Goal: Transaction & Acquisition: Subscribe to service/newsletter

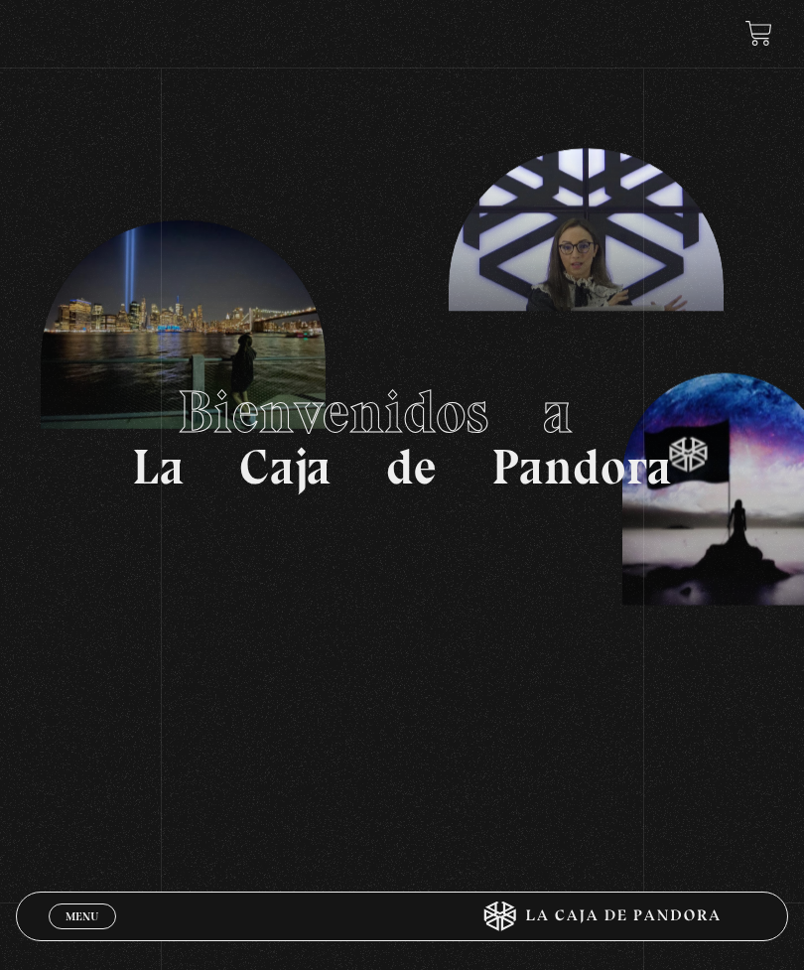
click at [103, 915] on link "Menu Cerrar" at bounding box center [82, 916] width 67 height 26
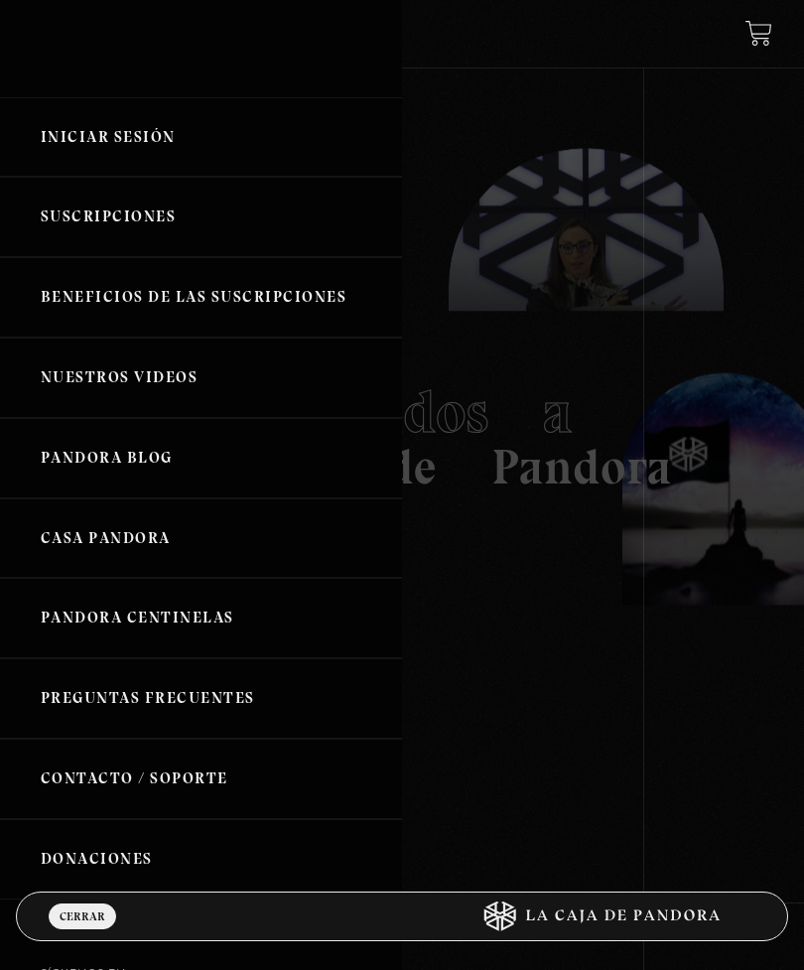
click at [165, 144] on link "Iniciar Sesión" at bounding box center [201, 137] width 402 height 80
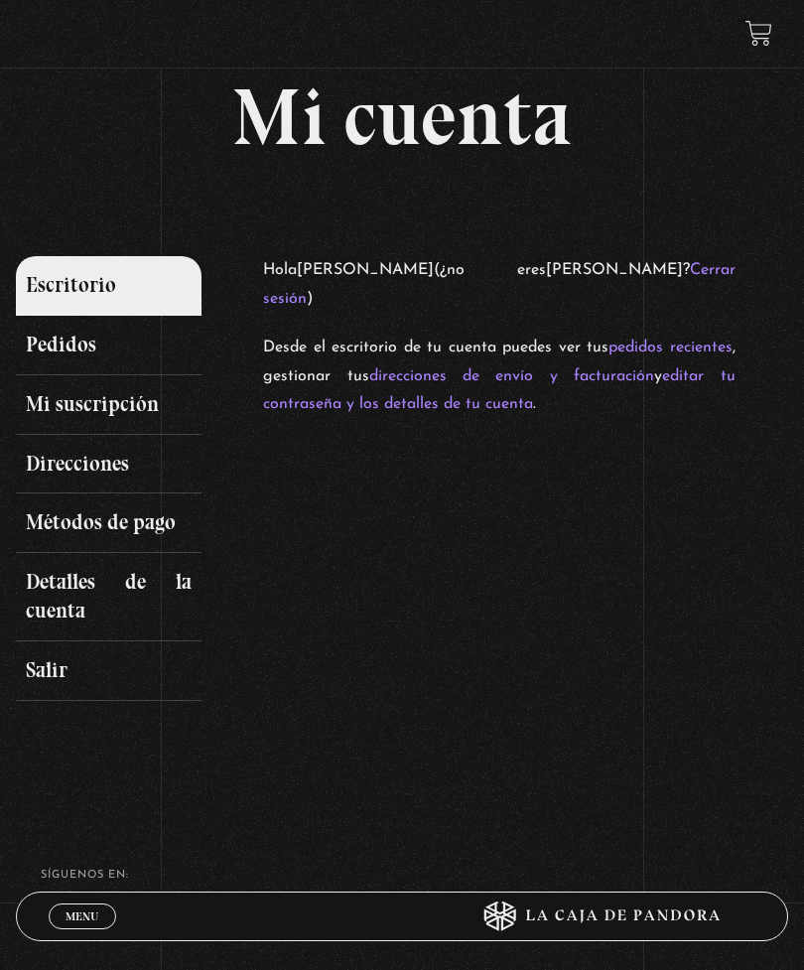
click at [54, 357] on link "Pedidos" at bounding box center [109, 346] width 186 height 60
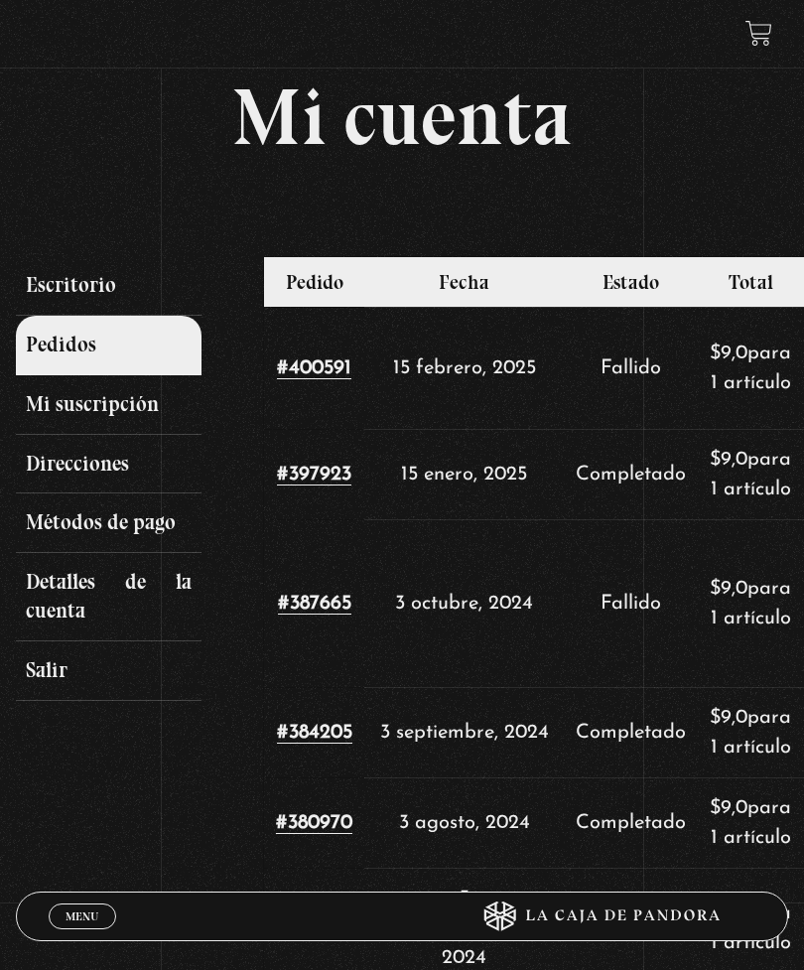
click at [109, 396] on link "Mi suscripción" at bounding box center [109, 405] width 186 height 60
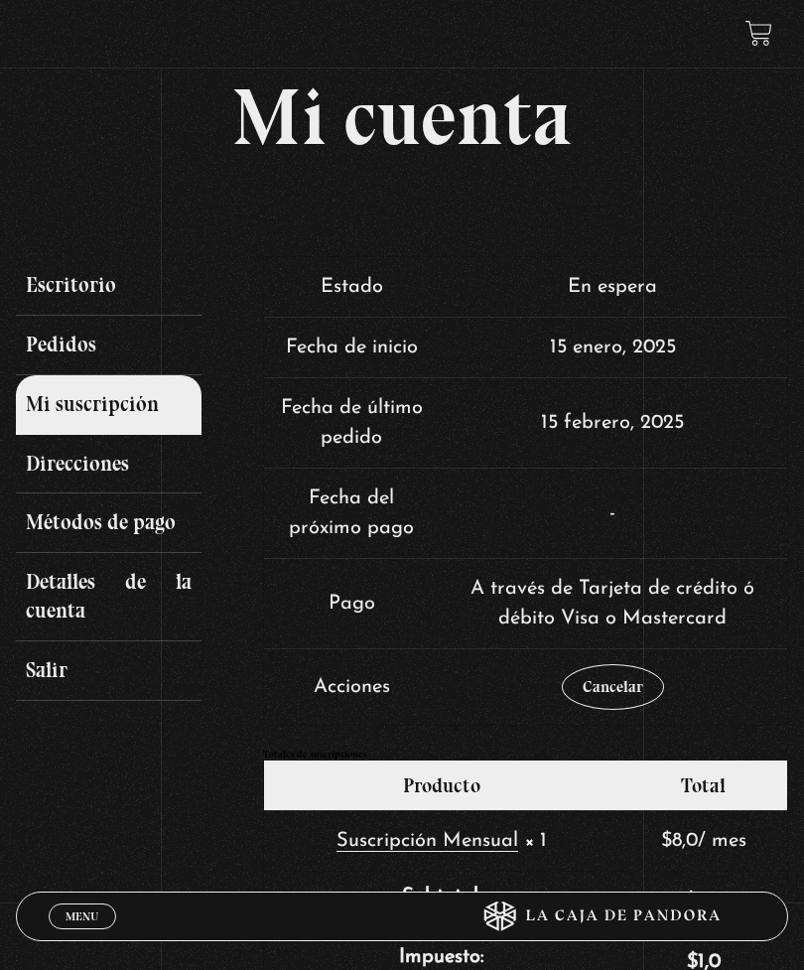
click at [90, 282] on link "Escritorio" at bounding box center [109, 286] width 186 height 60
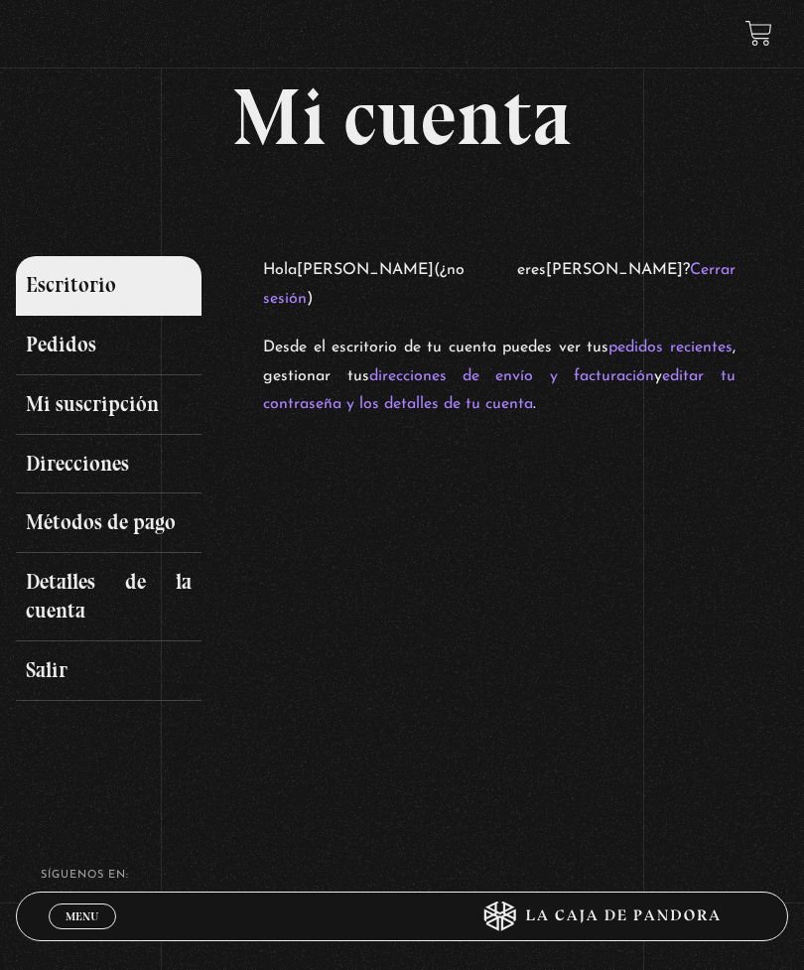
click at [771, 43] on link at bounding box center [758, 33] width 27 height 27
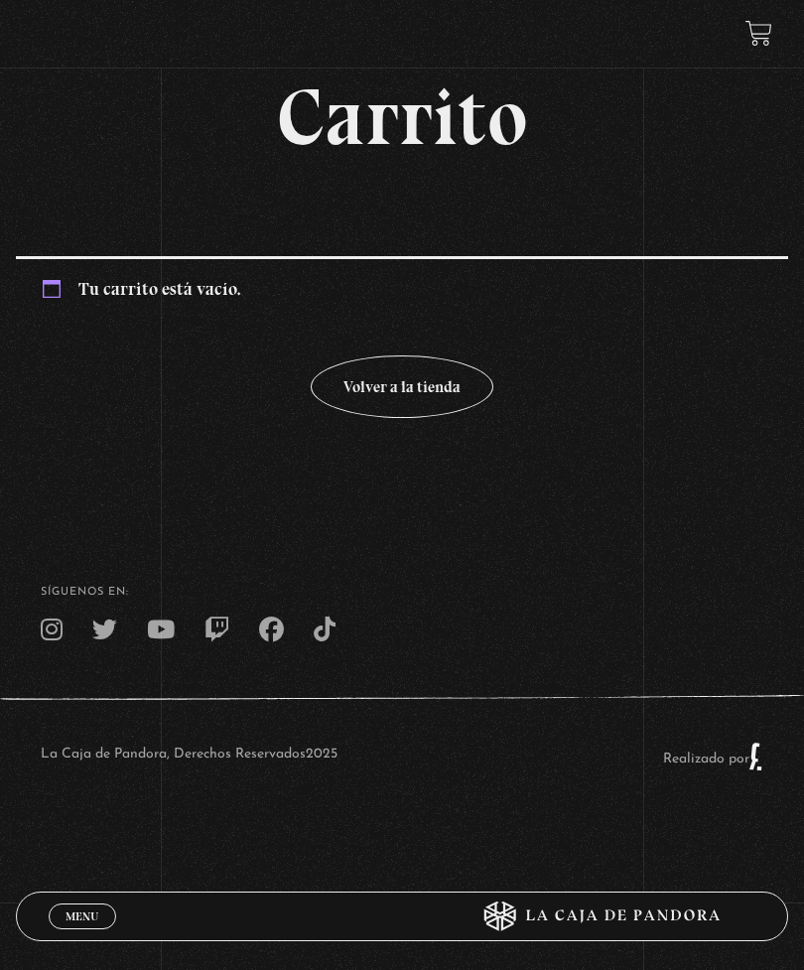
click at [432, 396] on link "Volver a la tienda" at bounding box center [402, 386] width 183 height 63
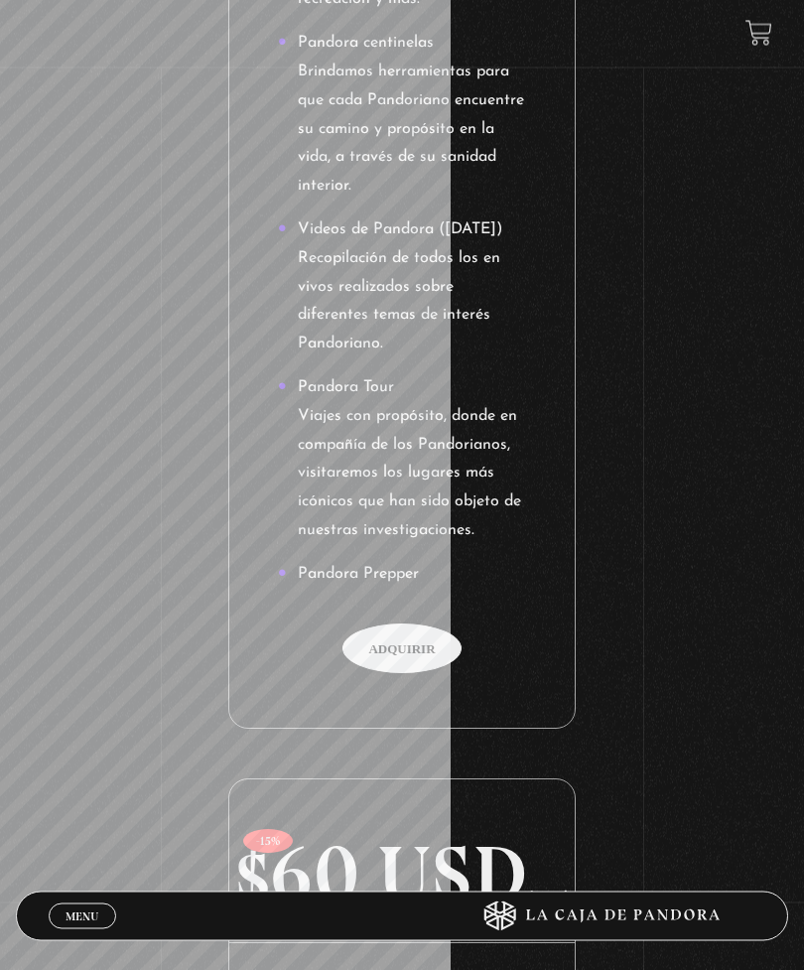
scroll to position [1477, 0]
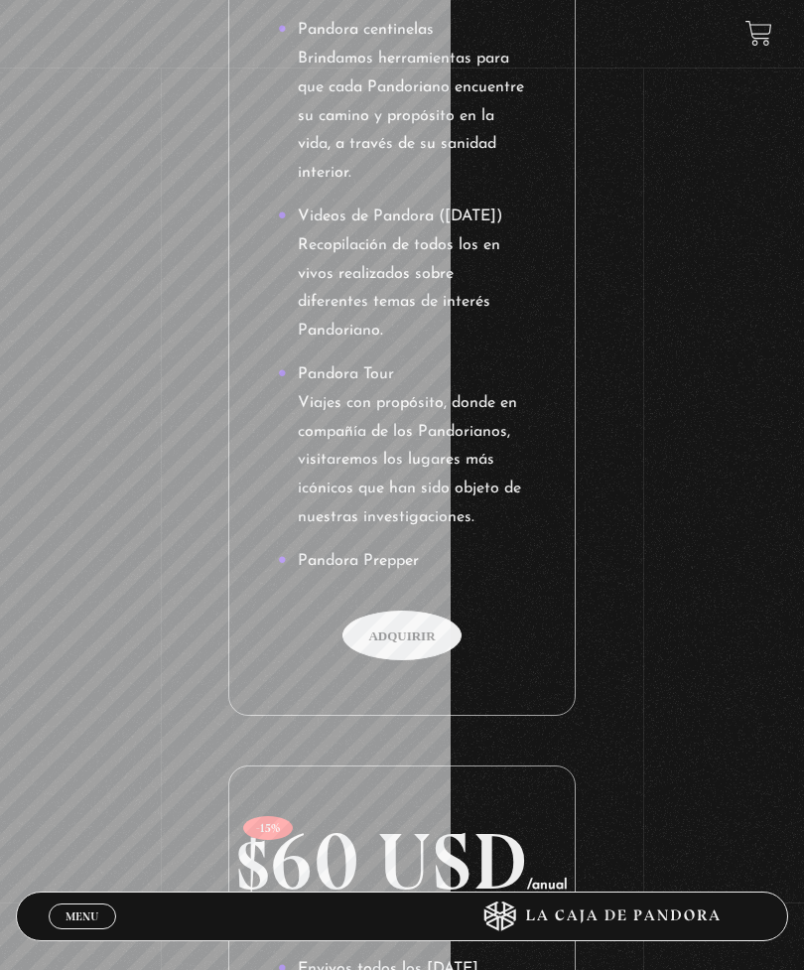
click at [423, 612] on span "Adquirir" at bounding box center [401, 635] width 119 height 50
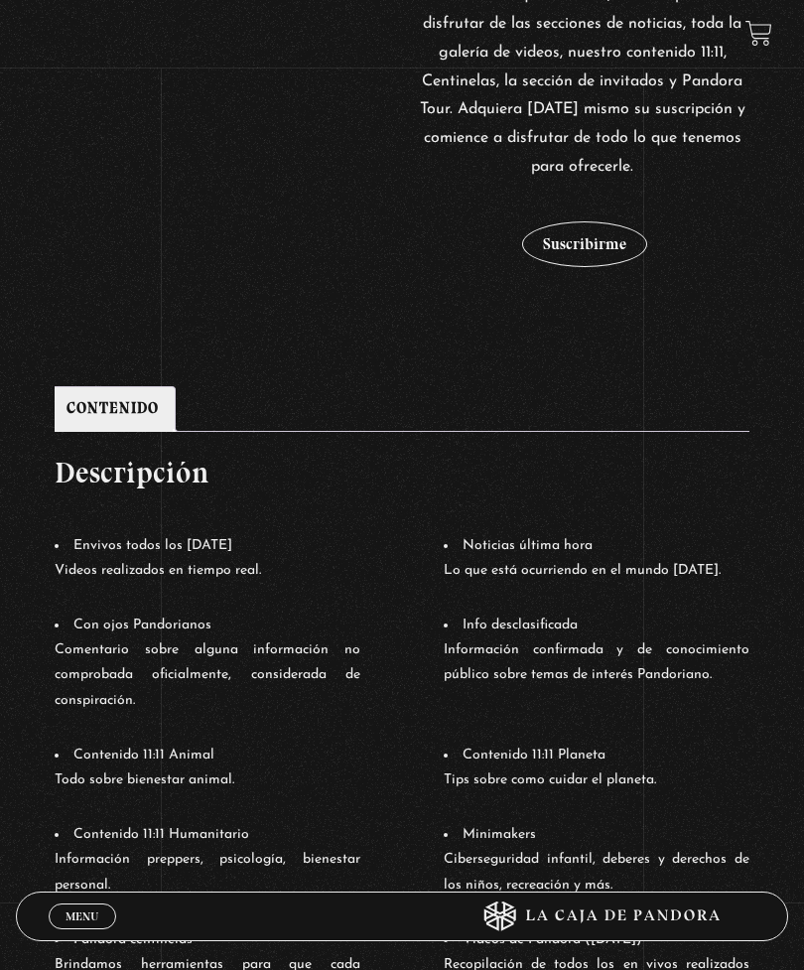
scroll to position [560, 0]
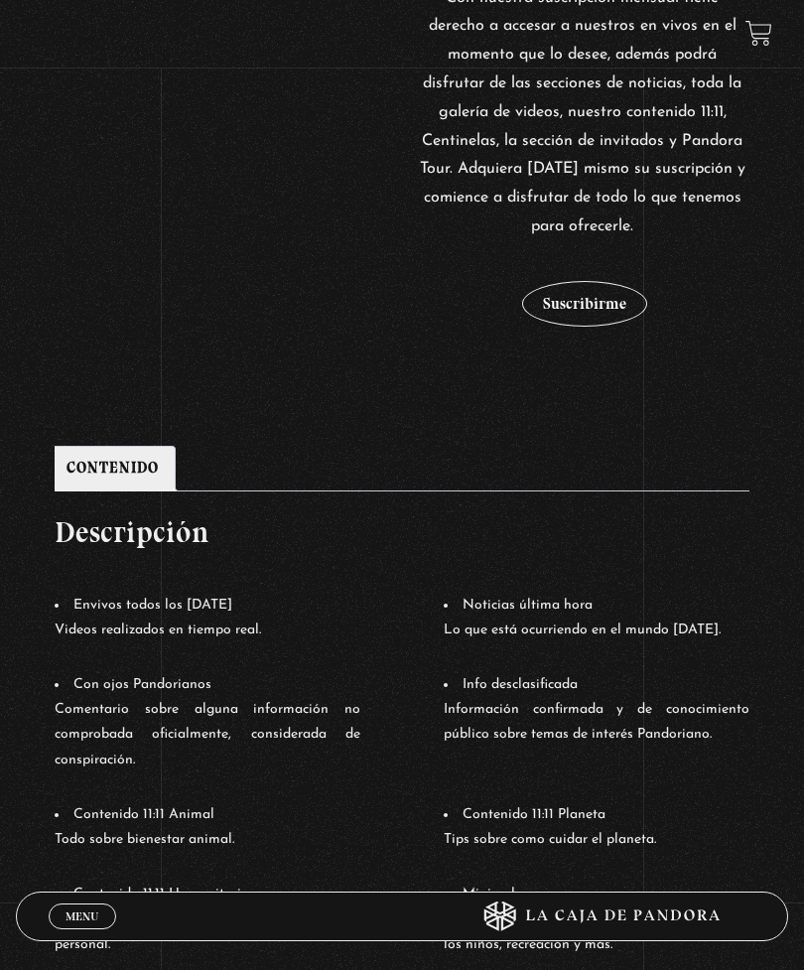
click at [611, 286] on button "Suscribirme" at bounding box center [584, 304] width 125 height 46
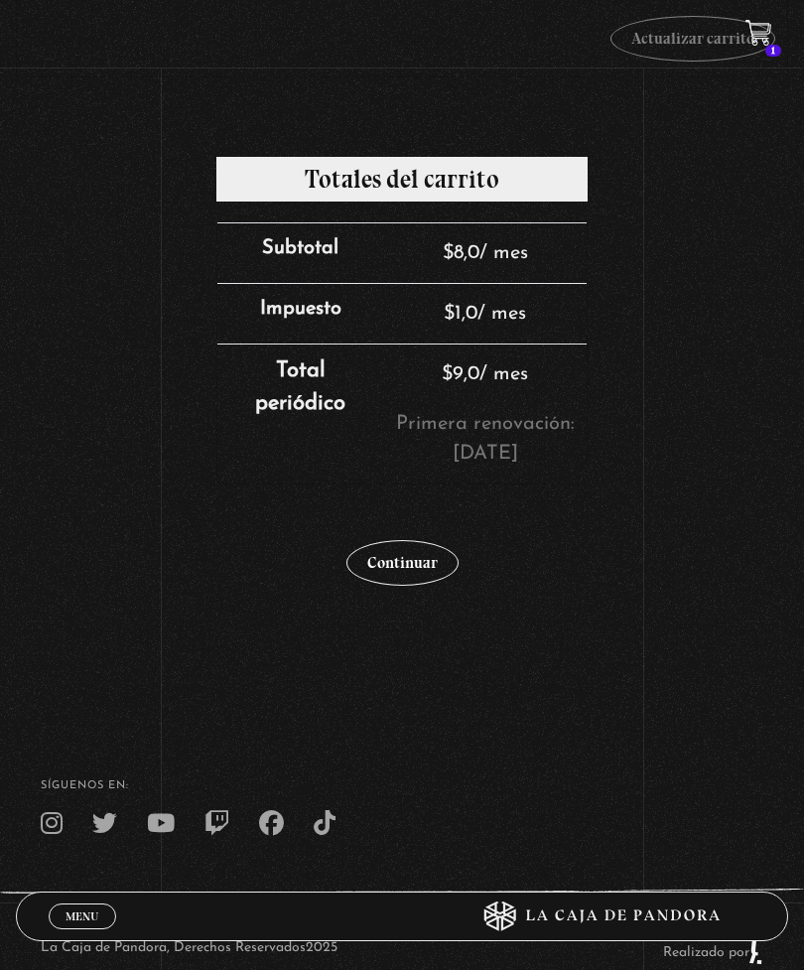
scroll to position [546, 0]
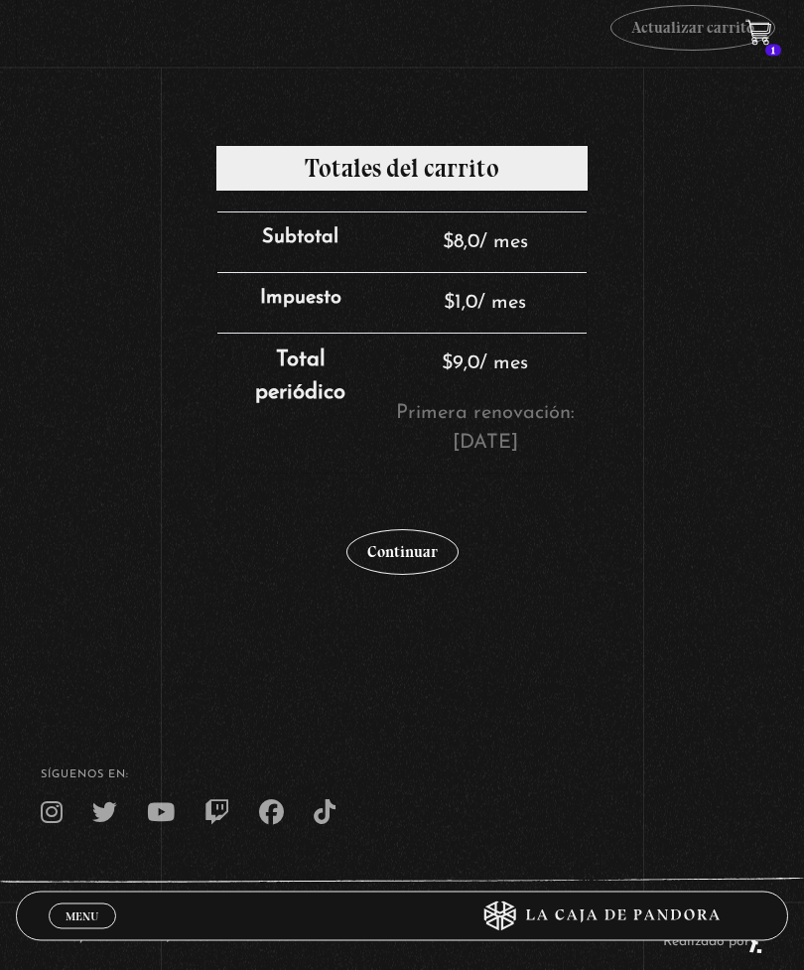
click at [420, 563] on link "Continuar" at bounding box center [402, 553] width 112 height 46
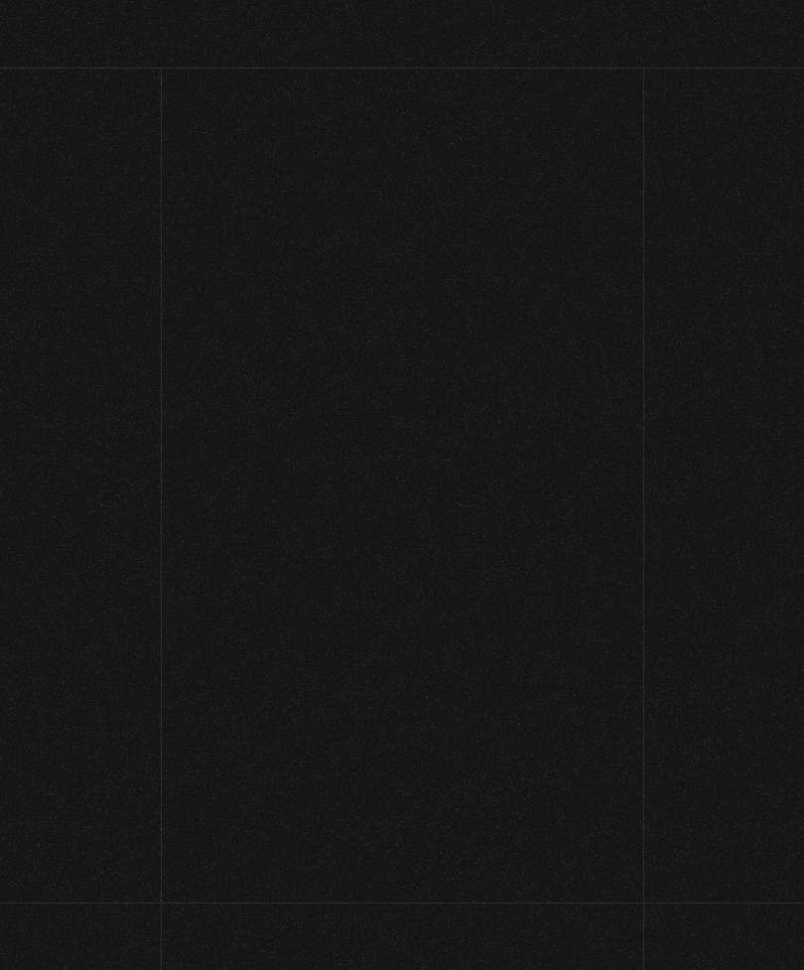
select select "CR-A"
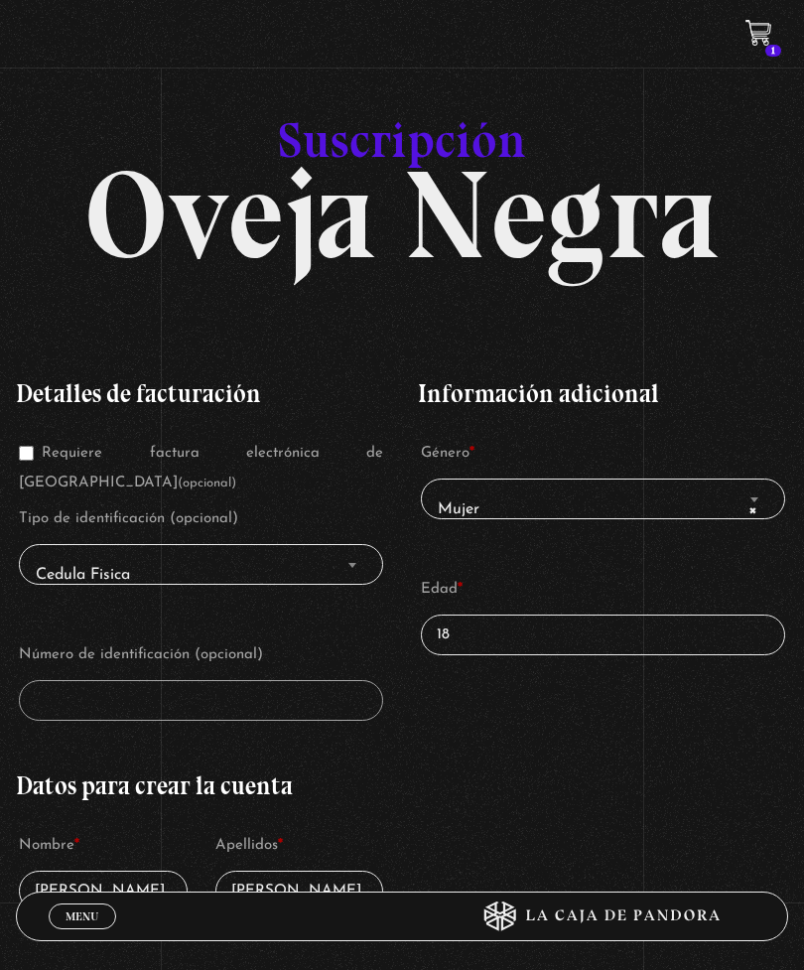
click at [539, 518] on span "× Mujer" at bounding box center [603, 509] width 346 height 44
click at [483, 646] on input "18" at bounding box center [603, 634] width 364 height 41
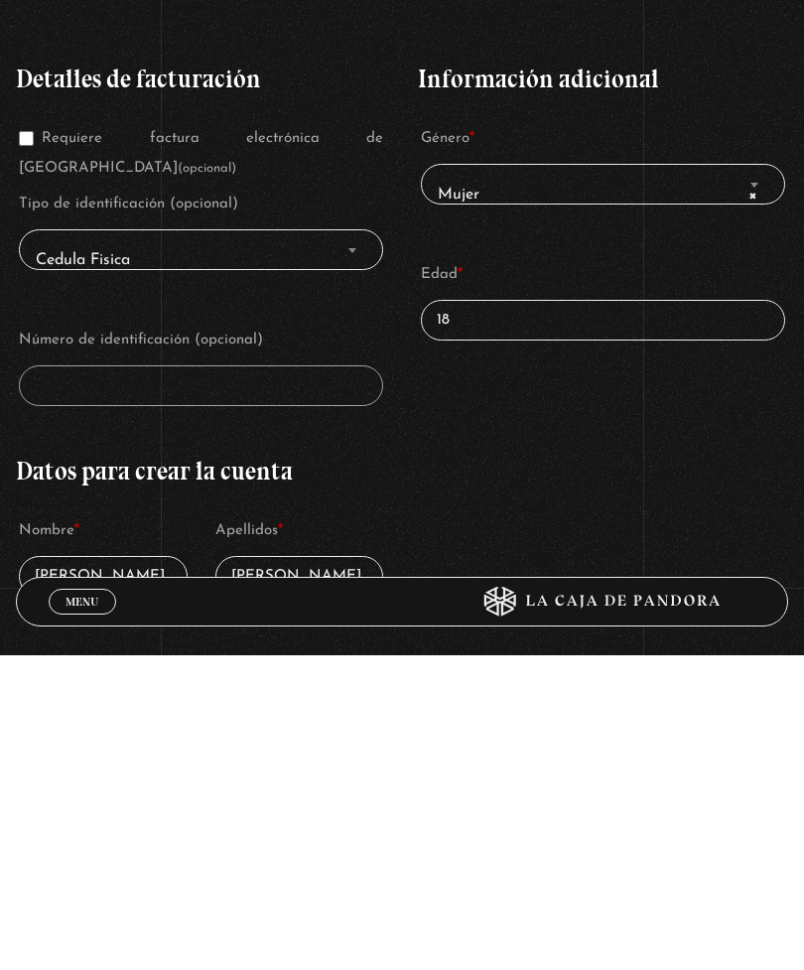
type input "1"
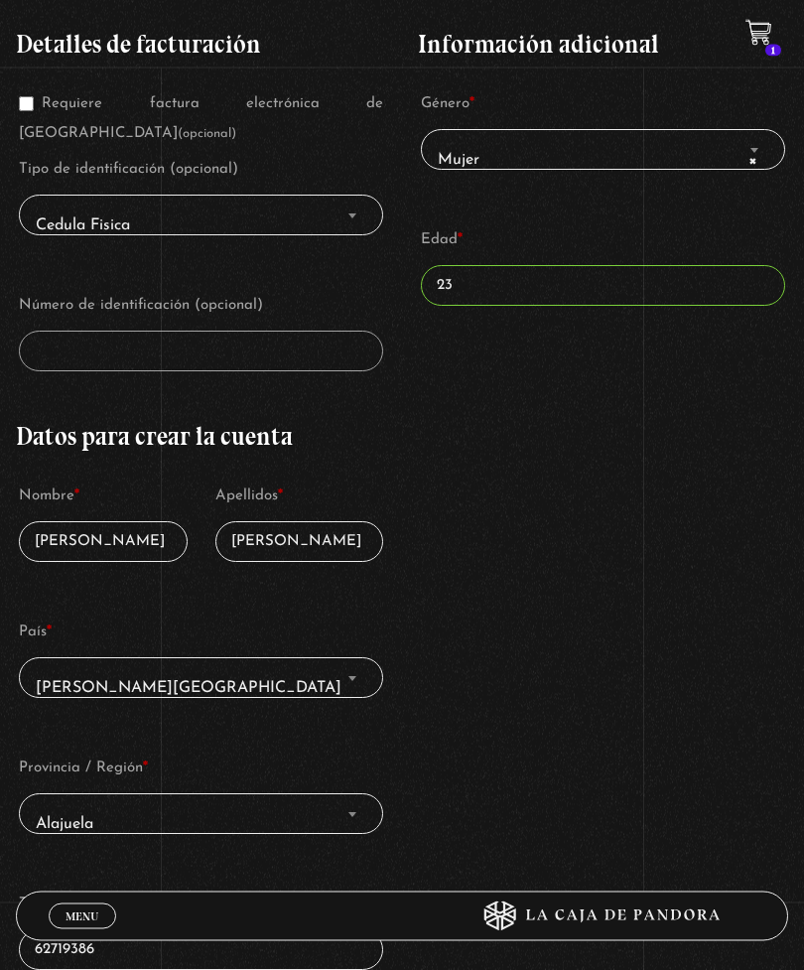
scroll to position [349, 0]
type input "23"
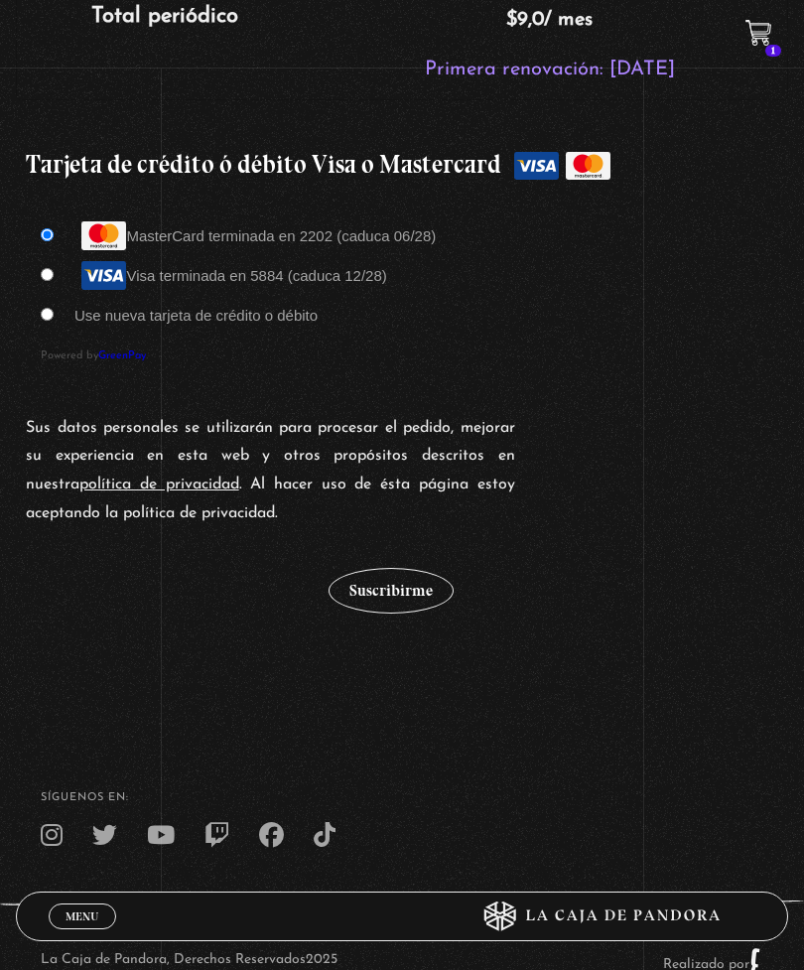
scroll to position [1833, 0]
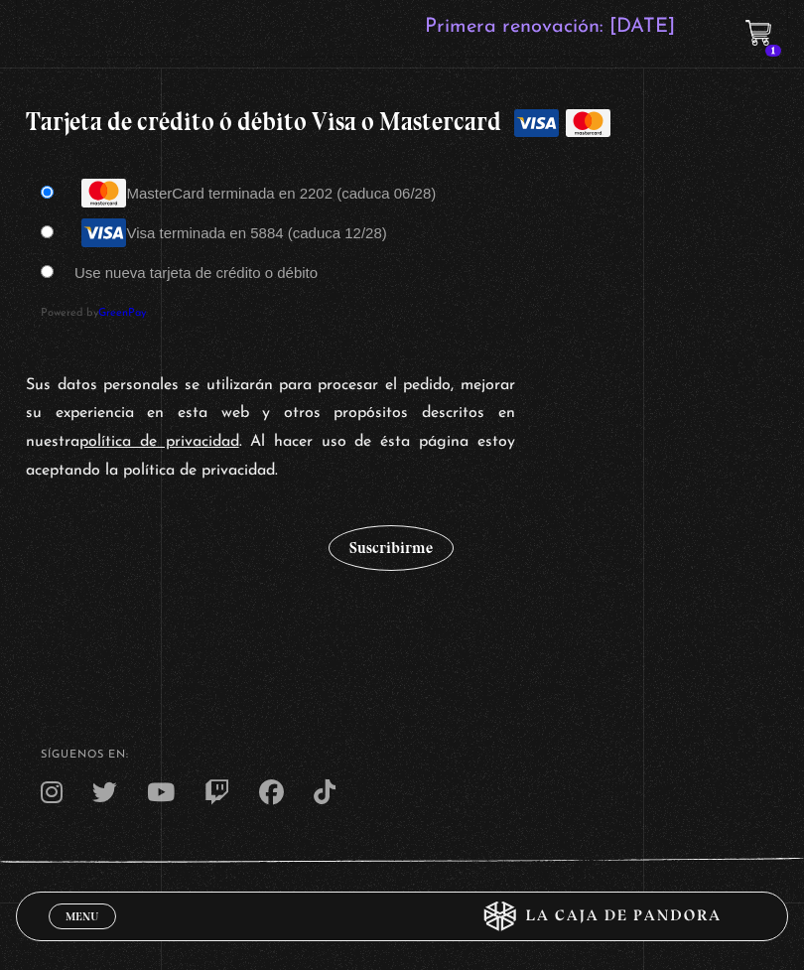
click at [438, 539] on button "Suscribirme" at bounding box center [391, 548] width 125 height 46
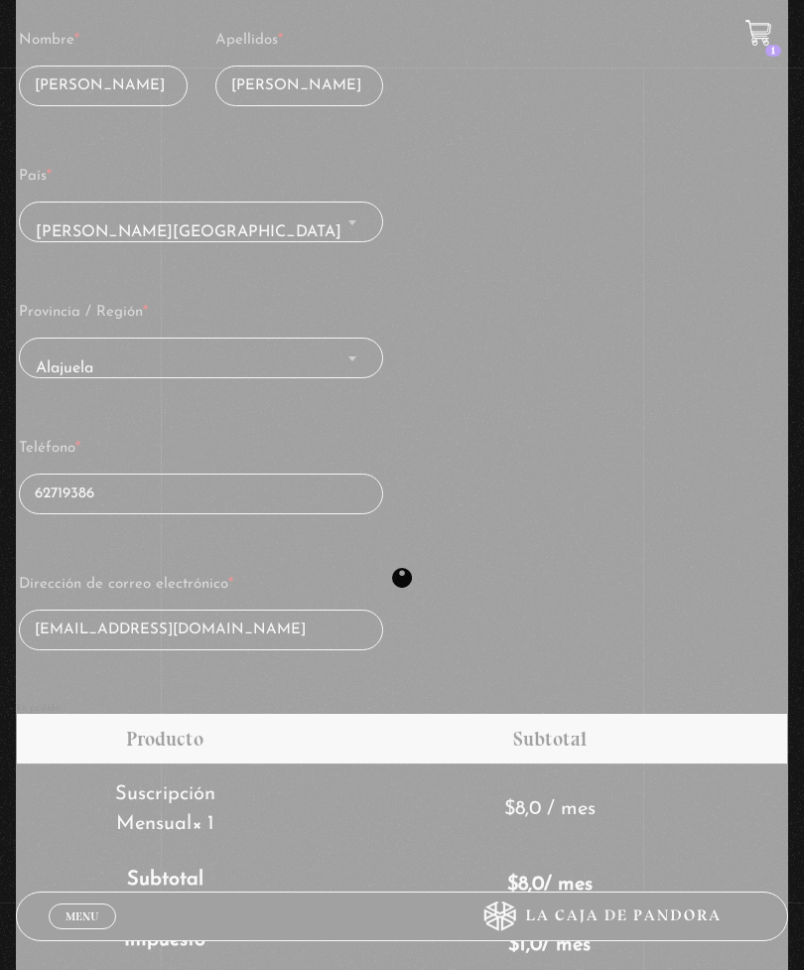
scroll to position [802, 0]
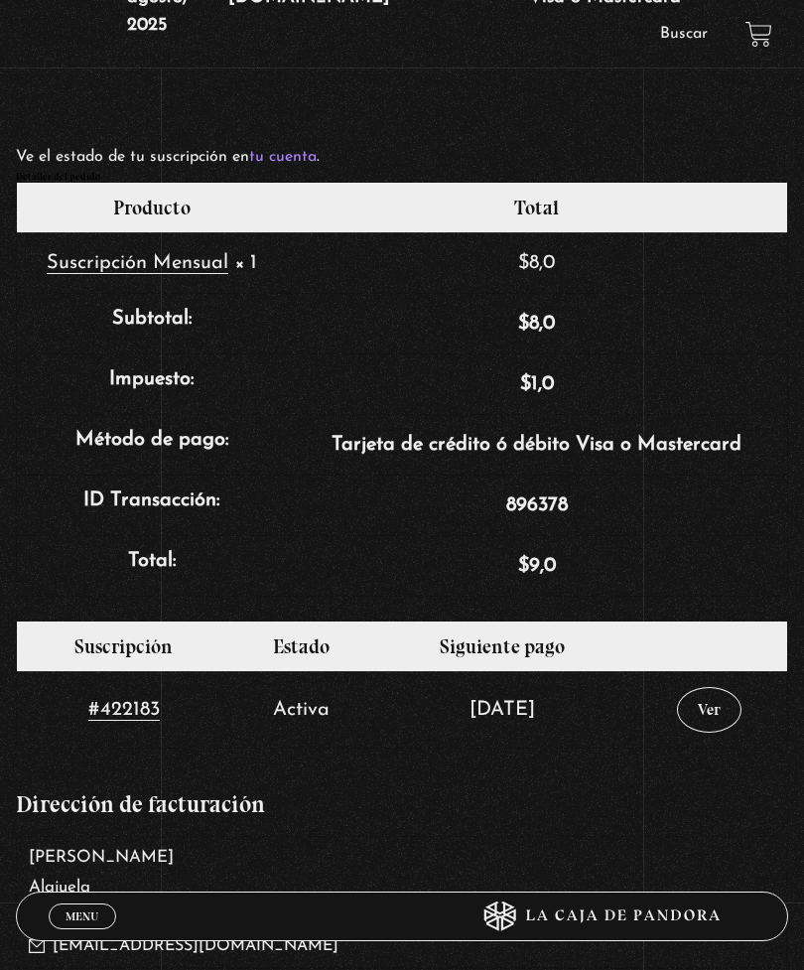
scroll to position [680, 0]
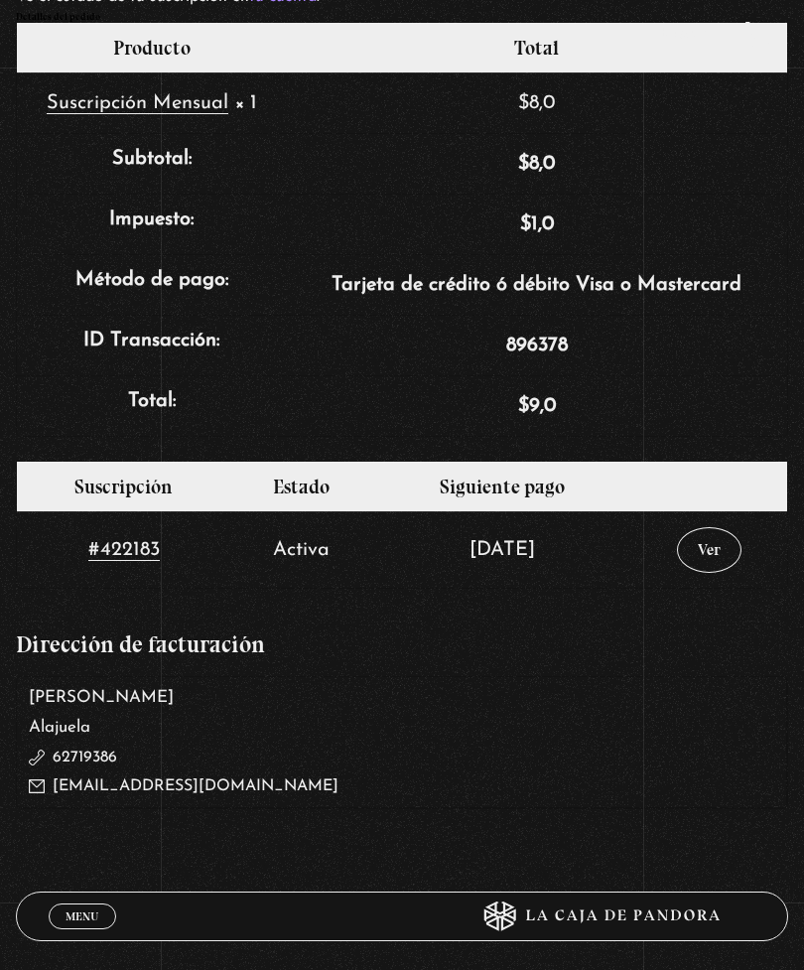
click at [526, 931] on icon at bounding box center [595, 916] width 322 height 30
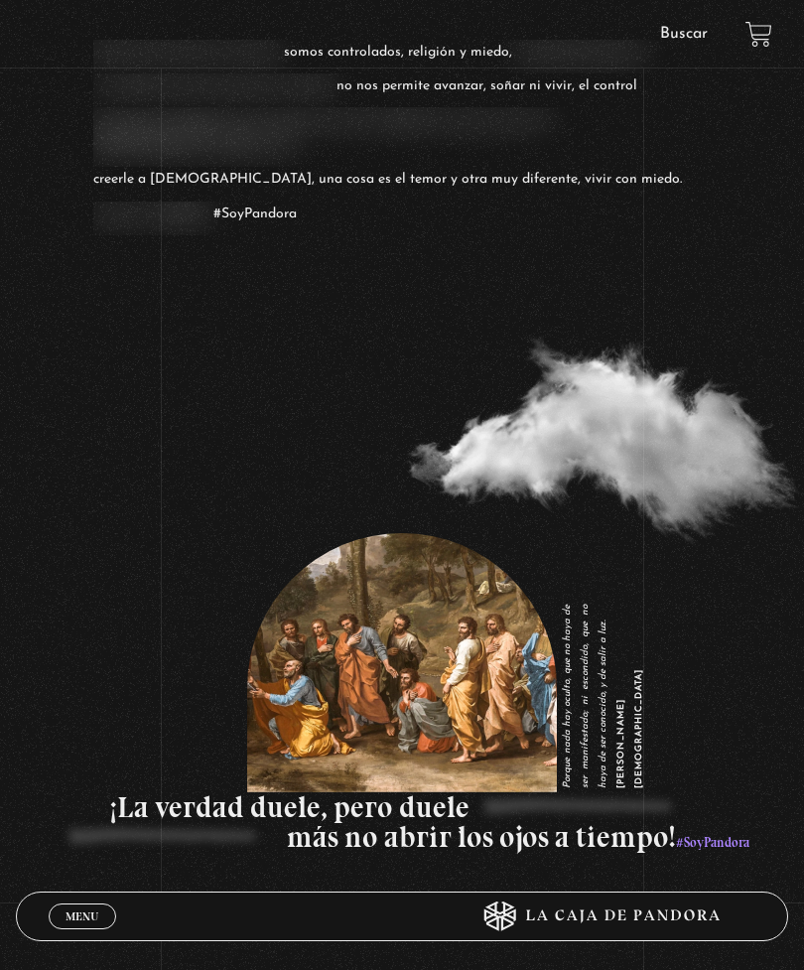
scroll to position [2020, 0]
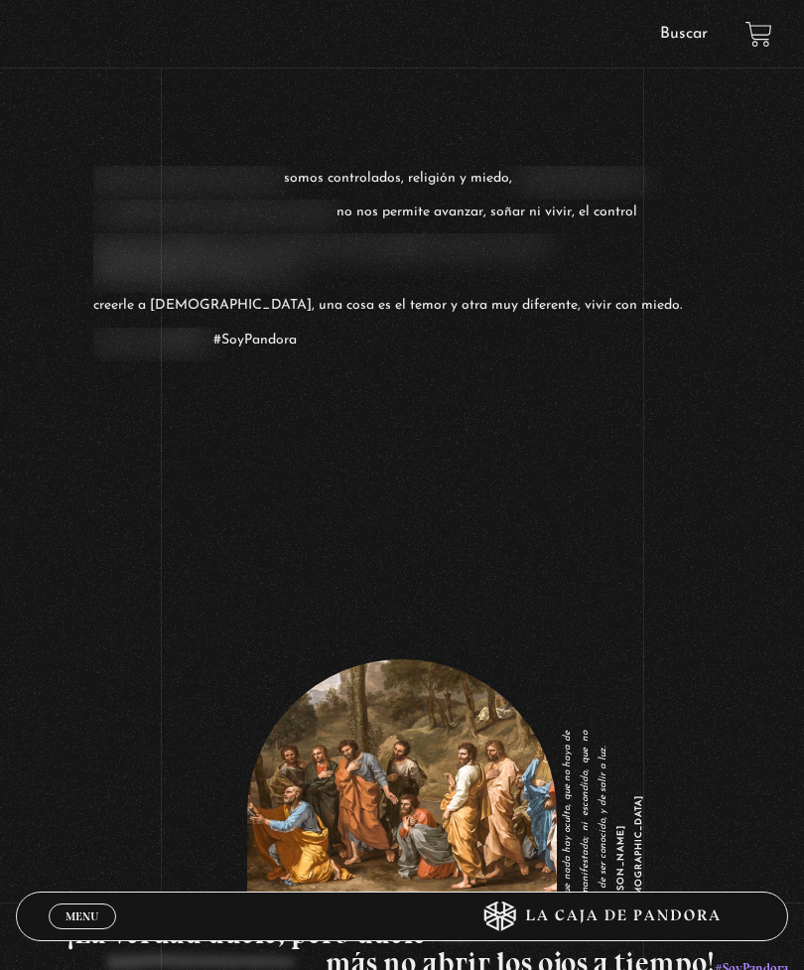
click at [102, 915] on link "Menu Cerrar" at bounding box center [82, 916] width 67 height 26
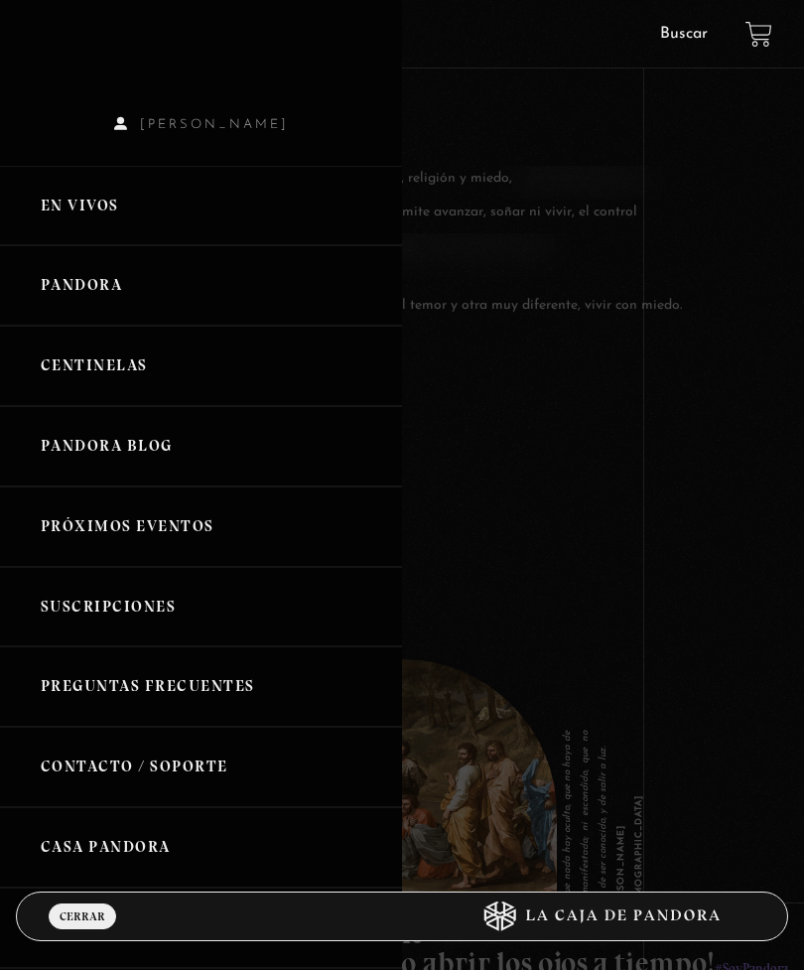
click at [84, 294] on link "Pandora" at bounding box center [201, 285] width 402 height 80
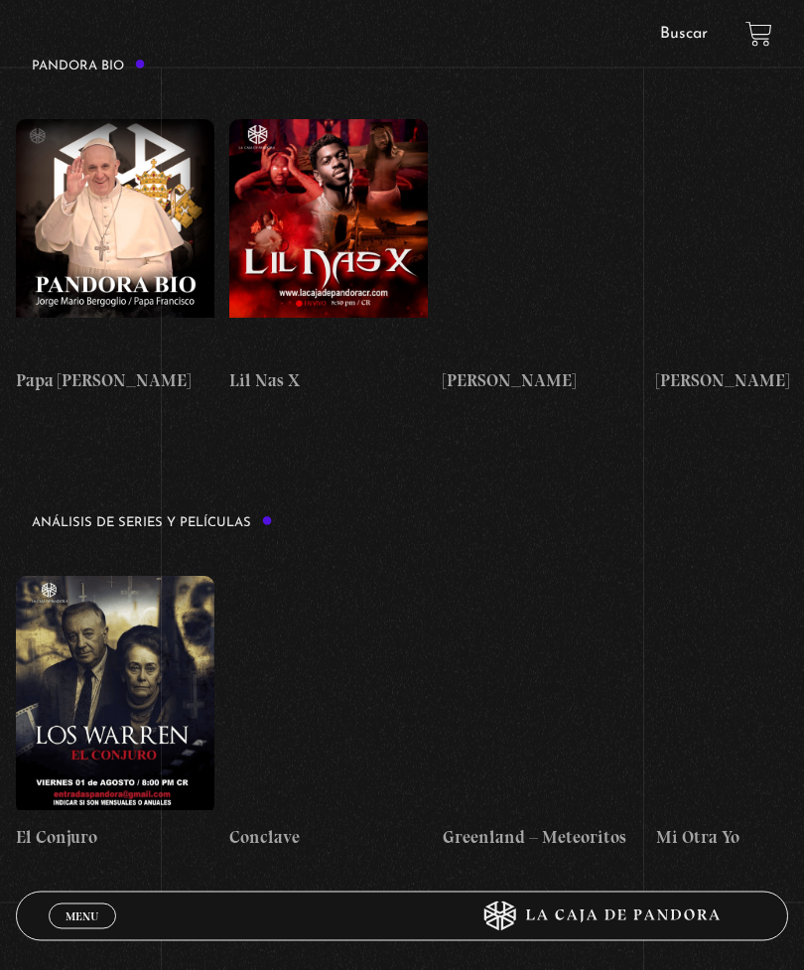
scroll to position [1786, 0]
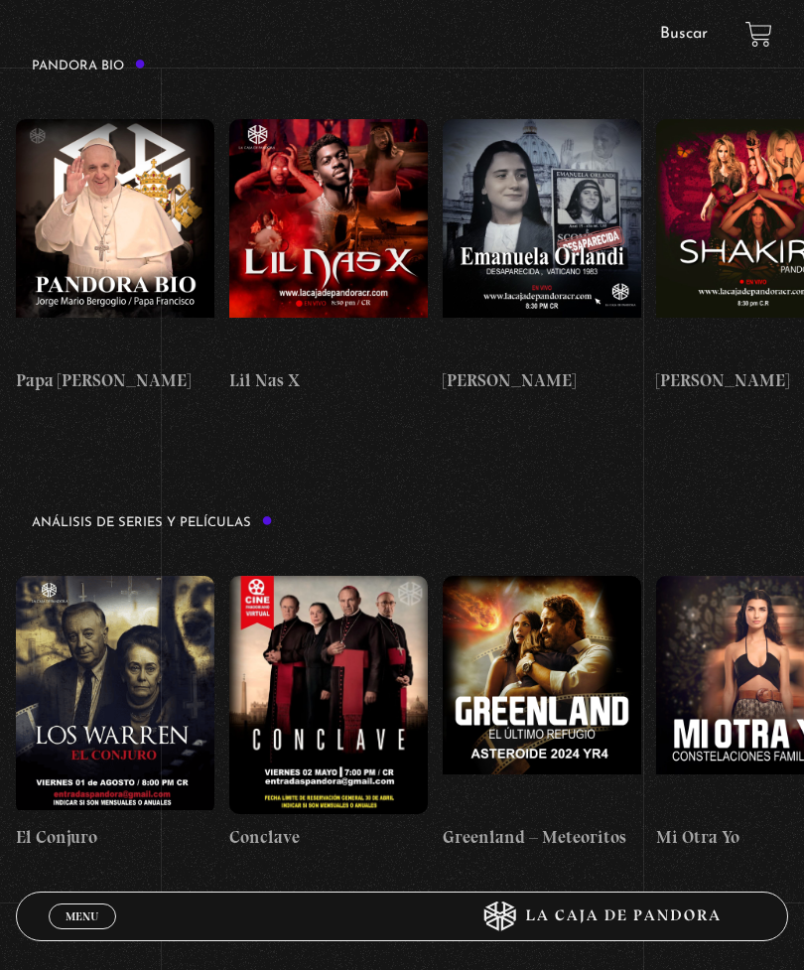
click at [90, 576] on figure at bounding box center [115, 695] width 199 height 238
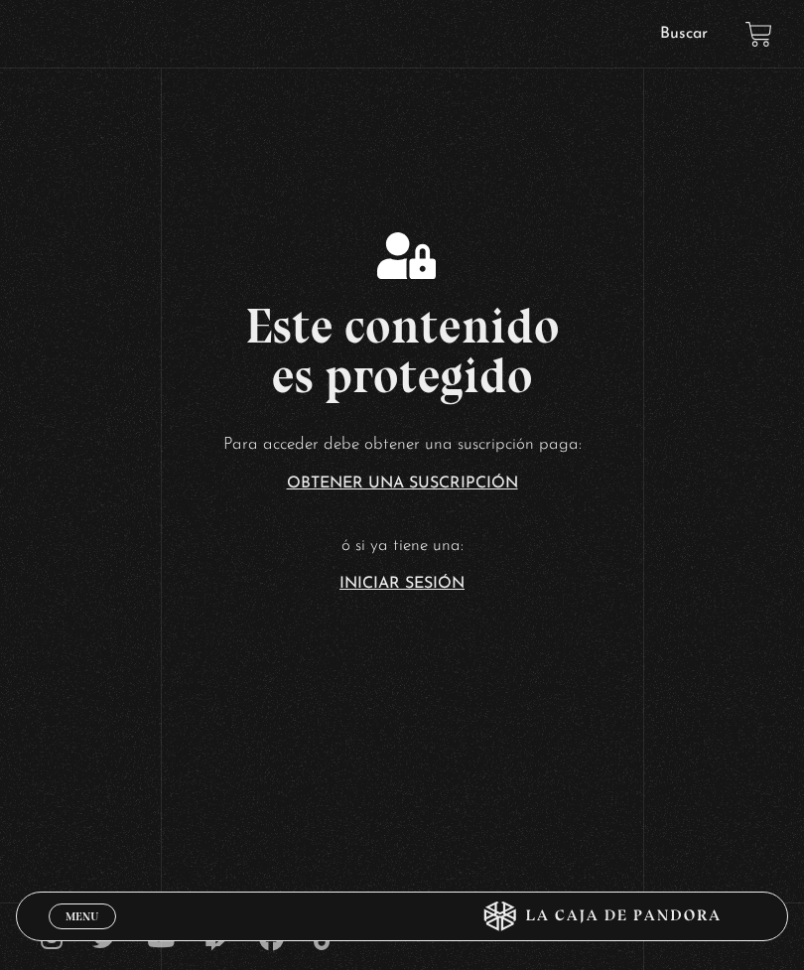
click at [91, 919] on span "Menu" at bounding box center [82, 916] width 33 height 12
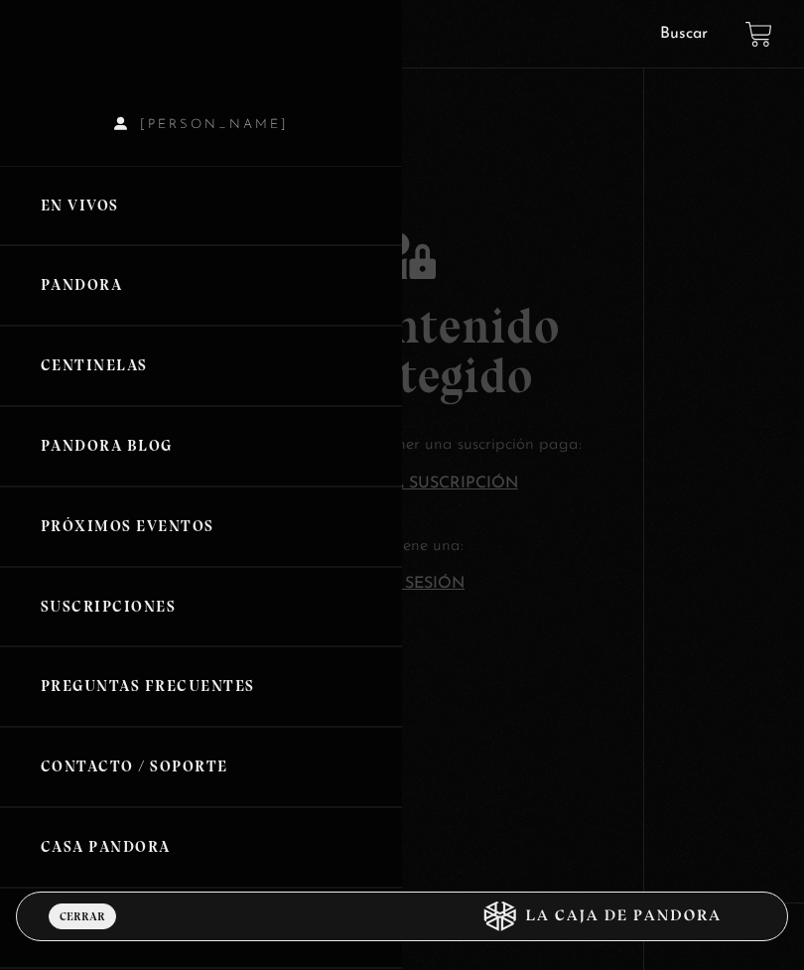
click at [66, 296] on link "Pandora" at bounding box center [201, 285] width 402 height 80
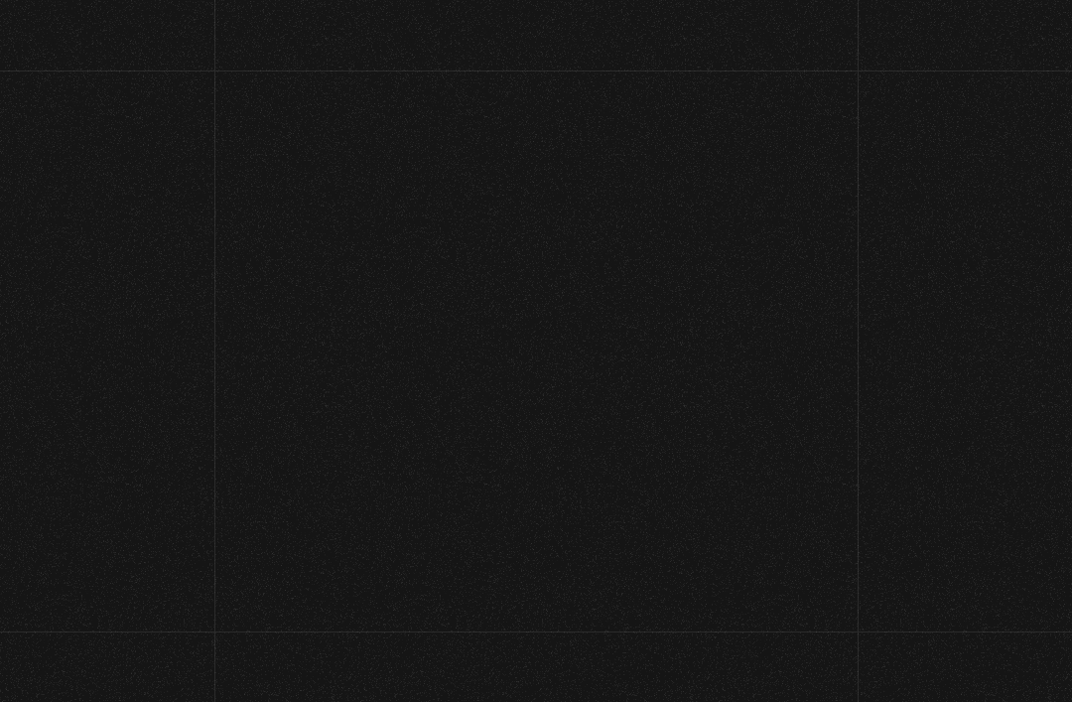
scroll to position [1, 0]
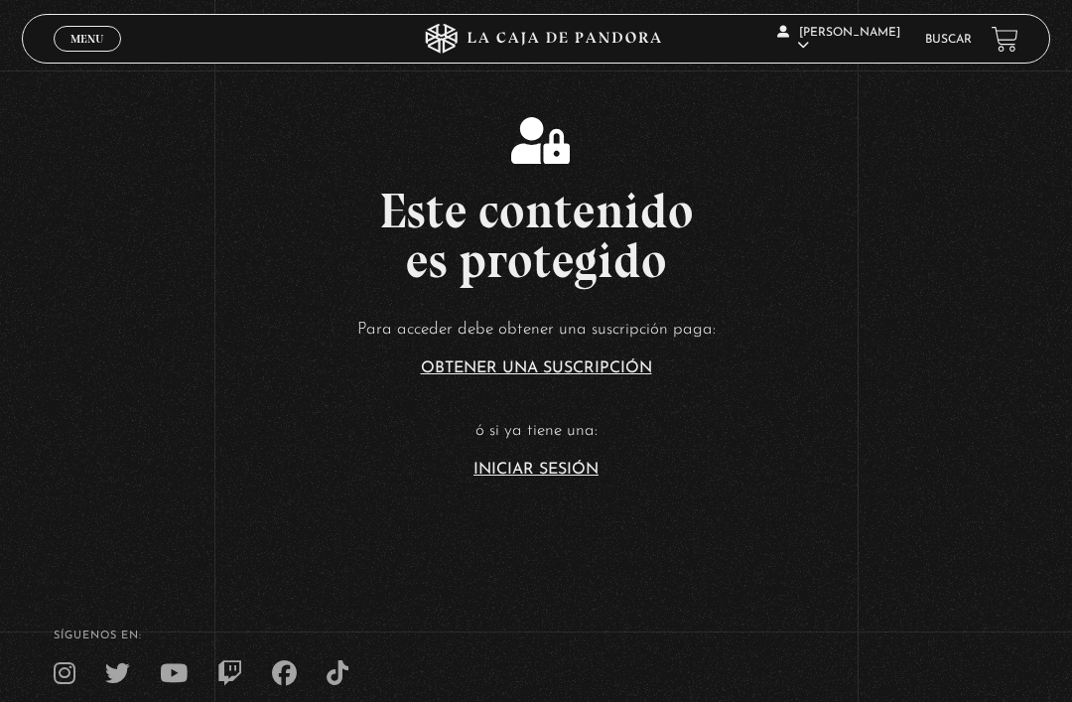
click at [78, 35] on span "Menu" at bounding box center [86, 39] width 33 height 12
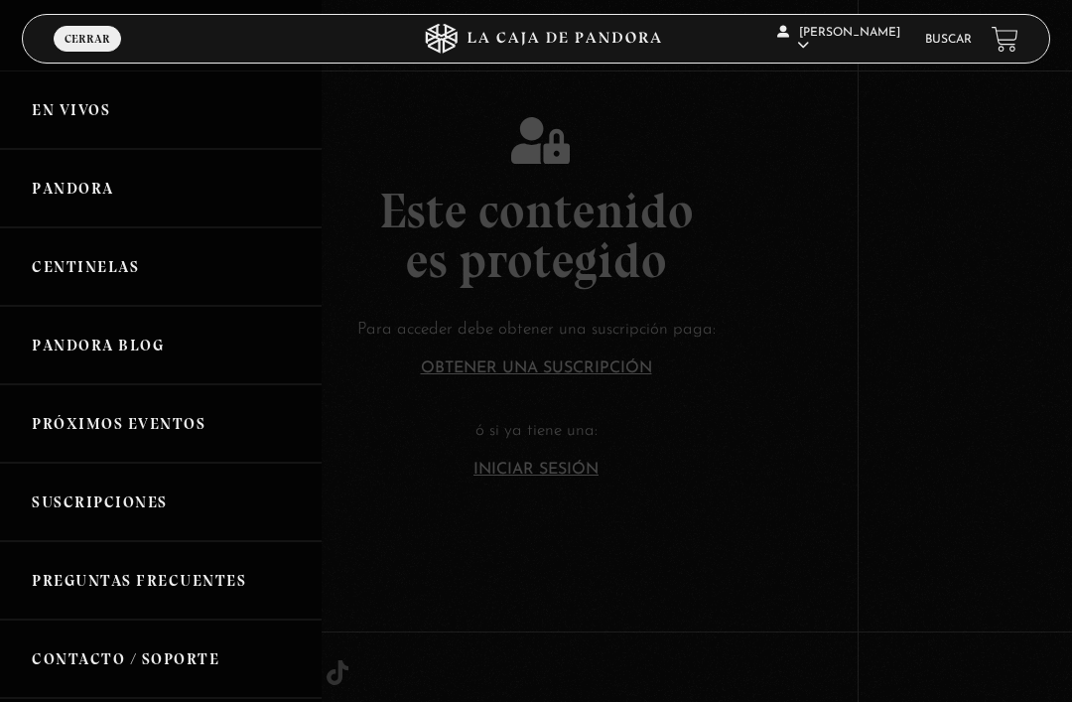
click at [36, 171] on link "Pandora" at bounding box center [161, 188] width 322 height 78
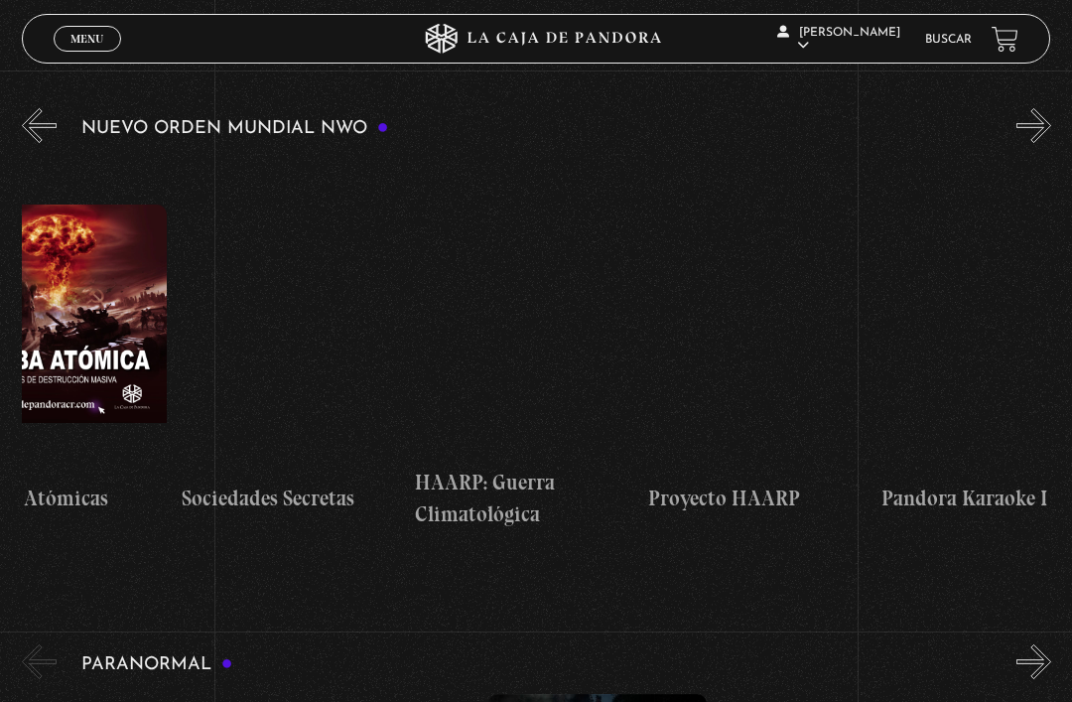
scroll to position [0, 10342]
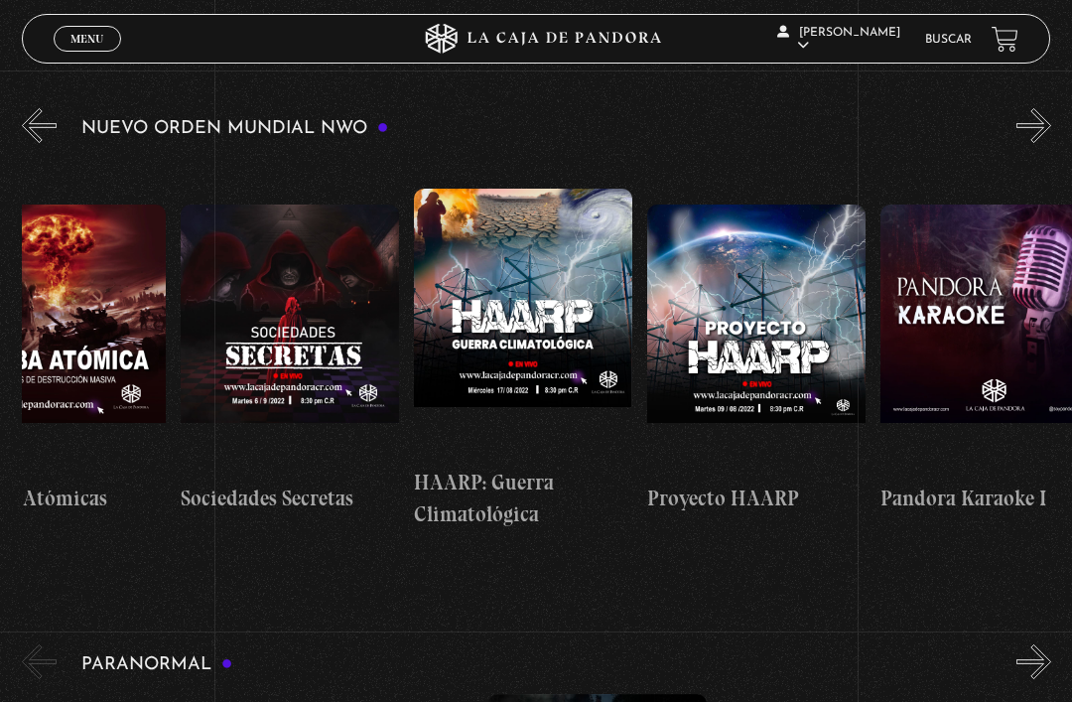
click at [273, 302] on figure at bounding box center [290, 338] width 218 height 268
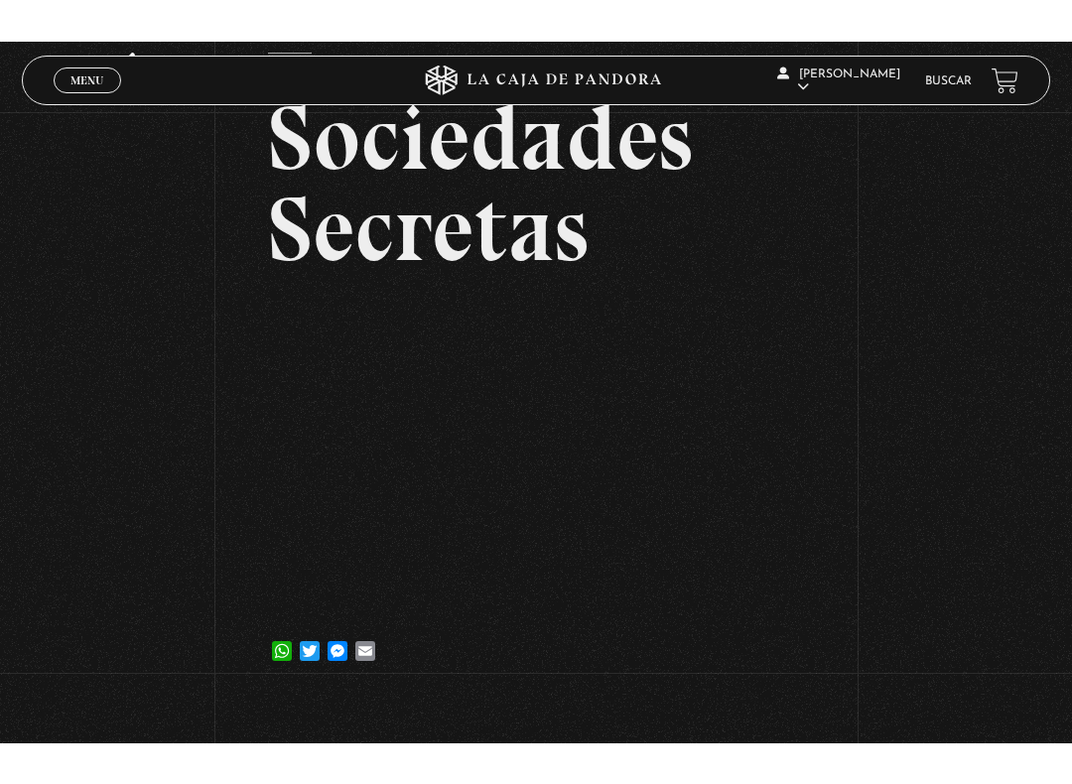
scroll to position [20, 0]
